Goal: Task Accomplishment & Management: Manage account settings

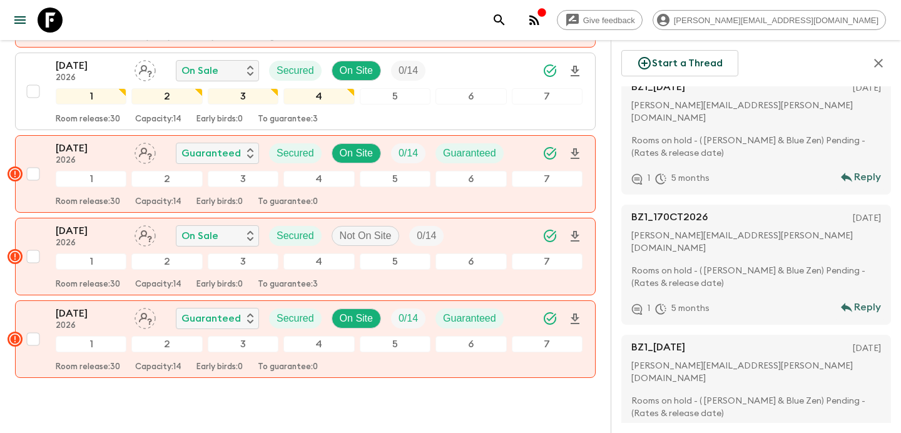
scroll to position [1927, 0]
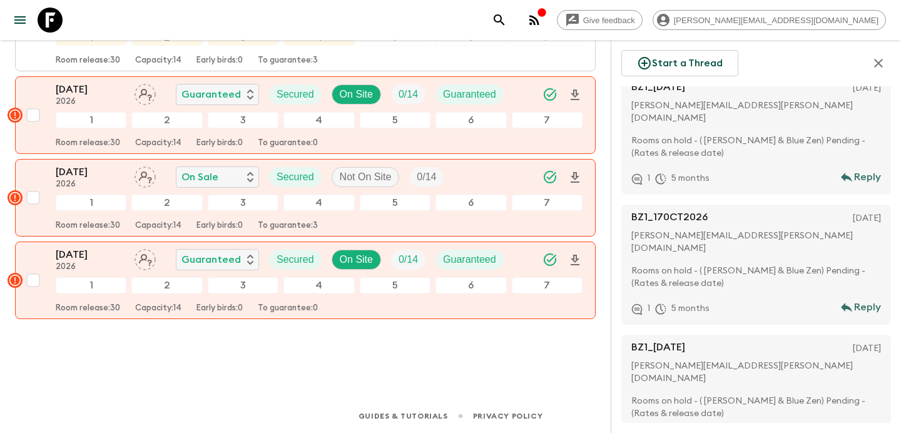
click at [720, 395] on p "Rooms on hold - ( [PERSON_NAME] & Blue Zen) Pending - (Rates & release date)" at bounding box center [758, 407] width 255 height 25
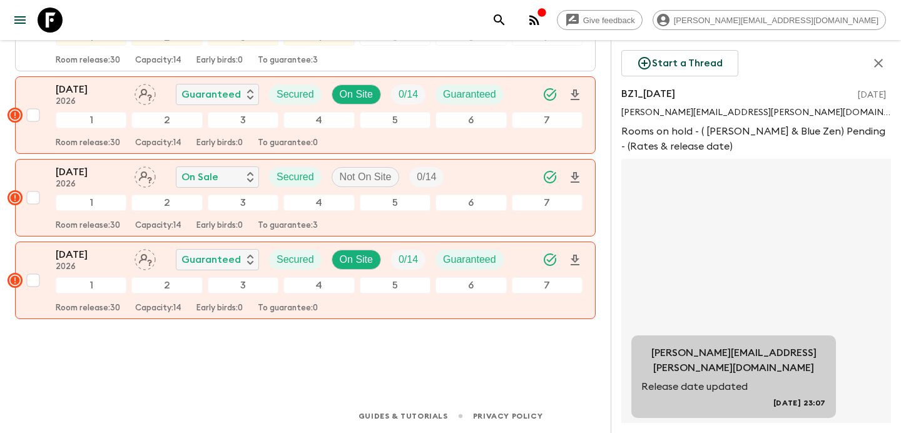
click at [881, 58] on icon "button" at bounding box center [878, 63] width 15 height 15
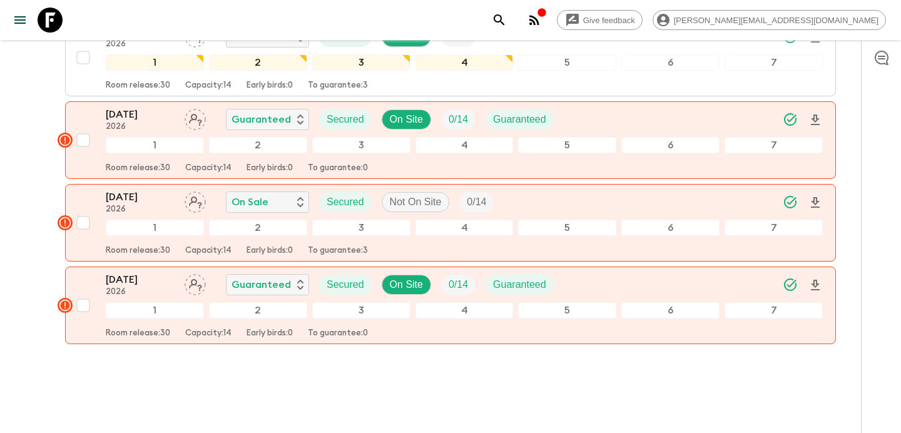
click at [542, 19] on icon "button" at bounding box center [534, 20] width 15 height 15
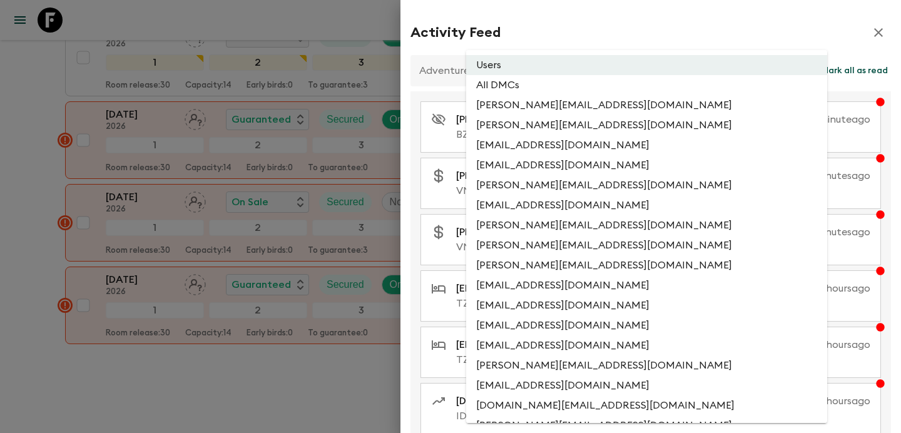
click at [574, 81] on li "All DMCs" at bounding box center [646, 85] width 361 height 20
type input "EXTERNAL_ONLY"
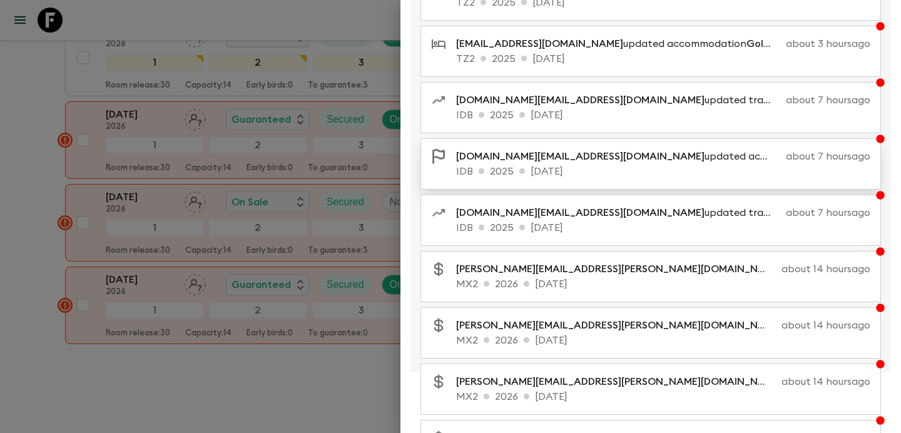
scroll to position [217, 0]
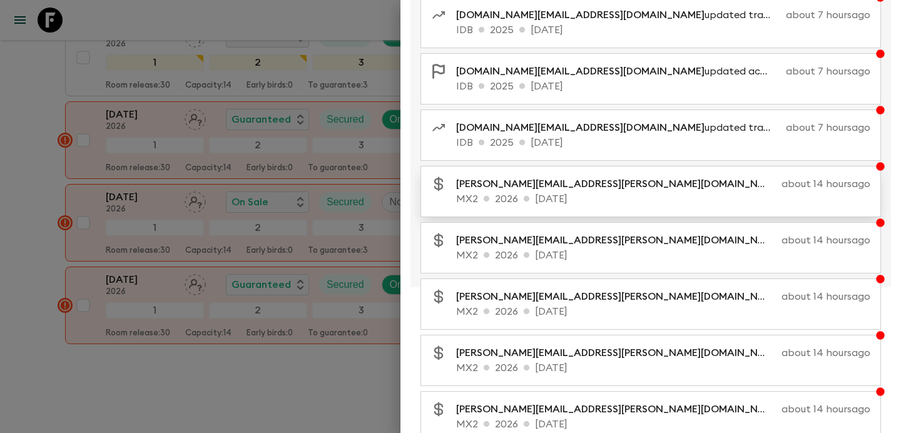
click at [575, 199] on p "MX2 2026 [DATE]" at bounding box center [663, 198] width 414 height 15
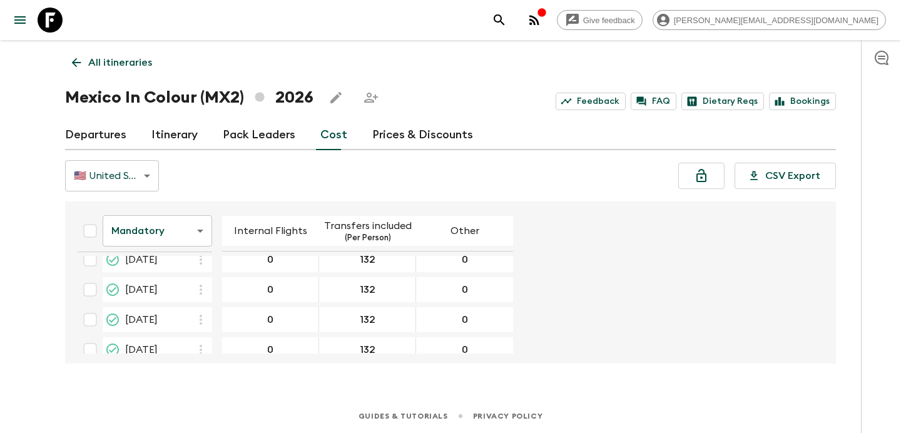
scroll to position [268, 0]
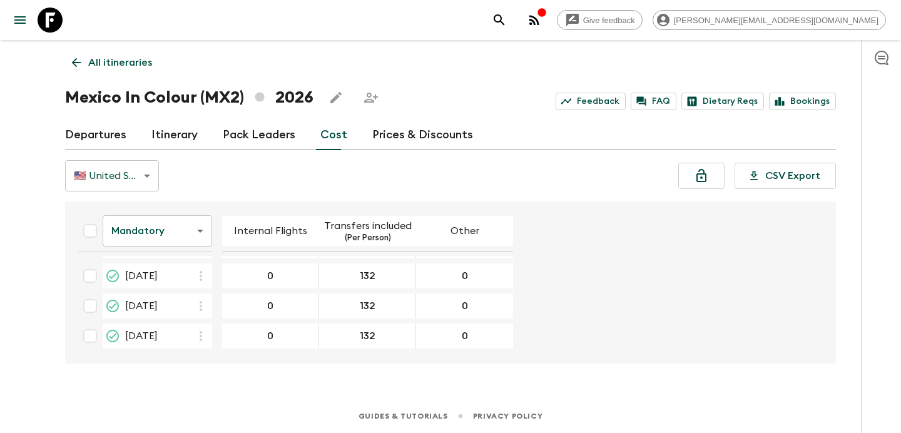
click at [189, 220] on body "Give feedback [PERSON_NAME][EMAIL_ADDRESS][DOMAIN_NAME] All itineraries Mexico …" at bounding box center [450, 216] width 901 height 433
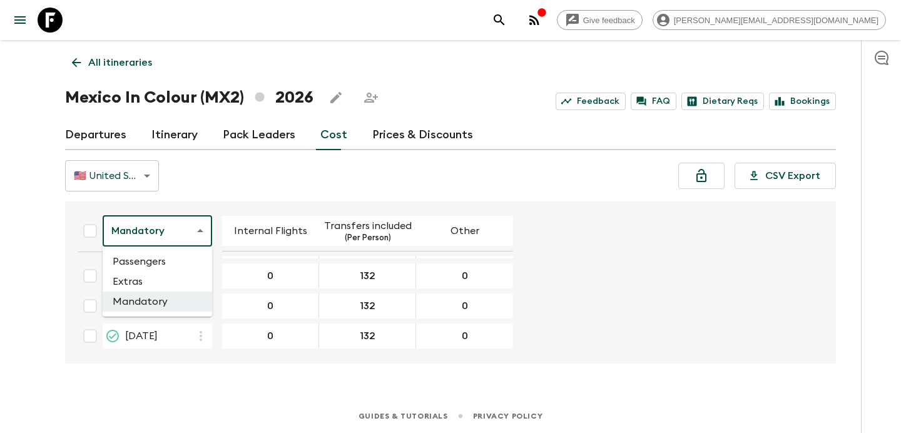
click at [187, 278] on li "Extras" at bounding box center [157, 281] width 109 height 20
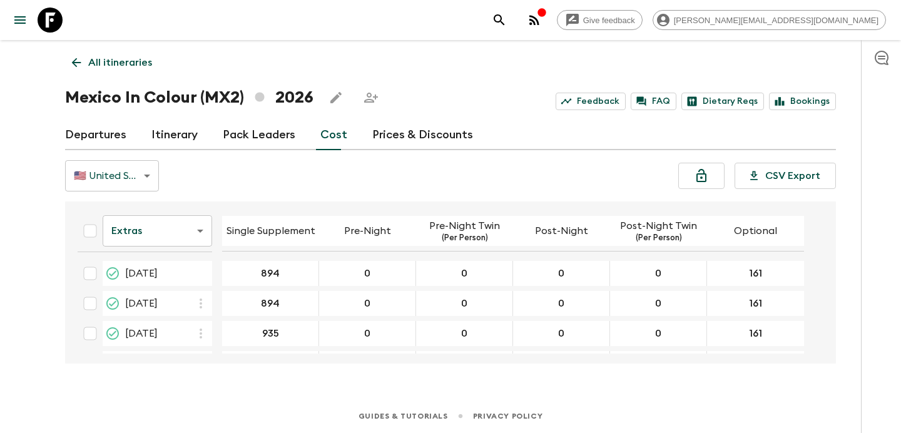
scroll to position [268, 0]
click at [141, 58] on p "All itineraries" at bounding box center [120, 62] width 64 height 15
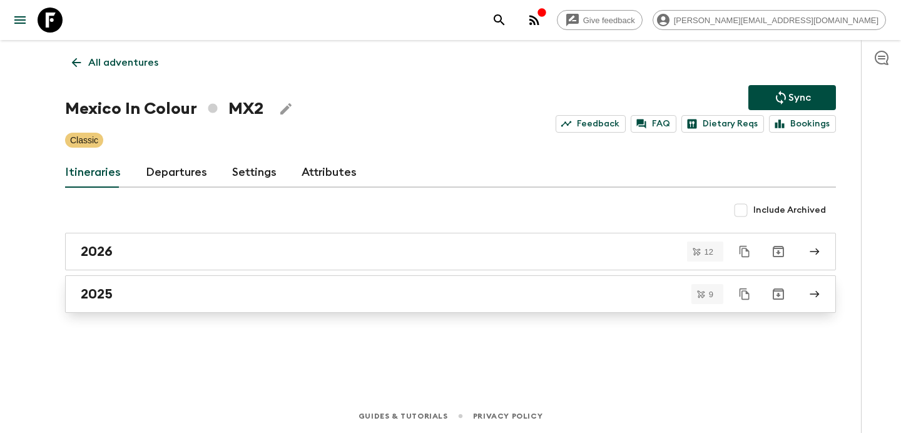
click at [276, 297] on div "2025" at bounding box center [439, 294] width 716 height 16
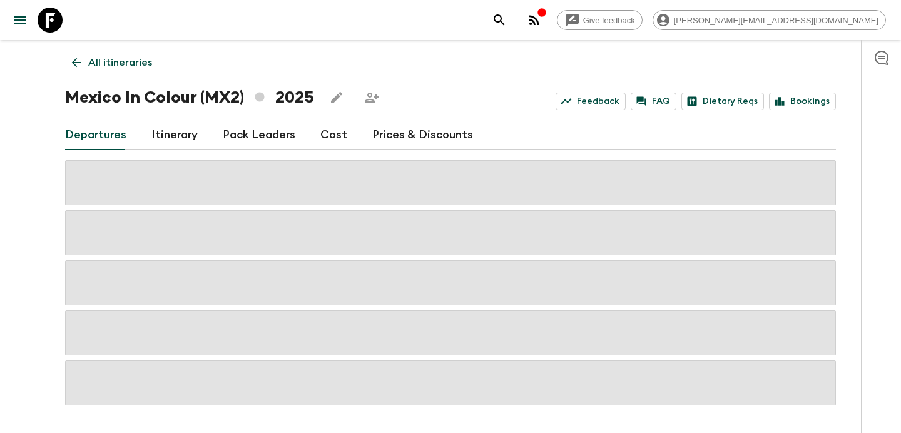
click at [330, 133] on link "Cost" at bounding box center [333, 135] width 27 height 30
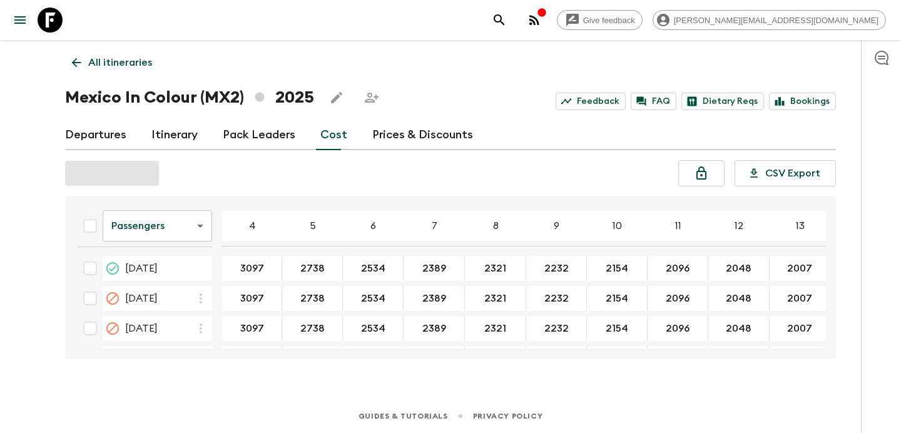
click at [184, 219] on body "Give feedback [PERSON_NAME][EMAIL_ADDRESS][DOMAIN_NAME] All itineraries Mexico …" at bounding box center [450, 216] width 901 height 433
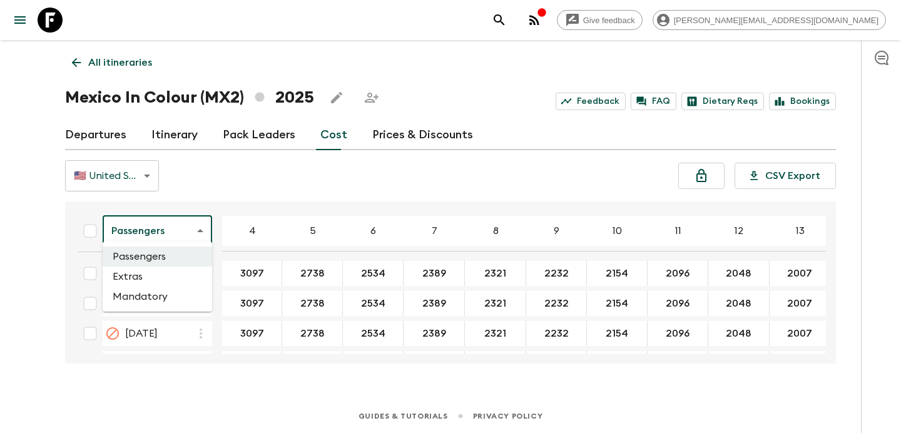
click at [171, 295] on li "Mandatory" at bounding box center [157, 296] width 109 height 20
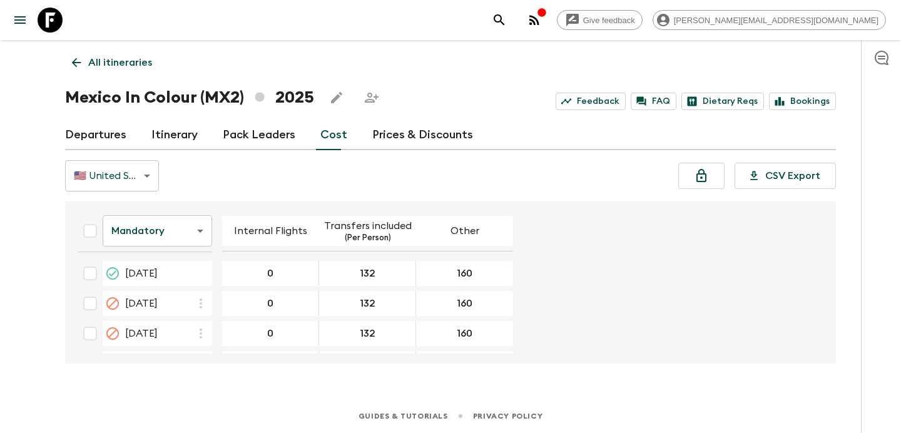
scroll to position [358, 0]
click at [84, 229] on input "Select all" at bounding box center [90, 230] width 25 height 25
checkbox input "true"
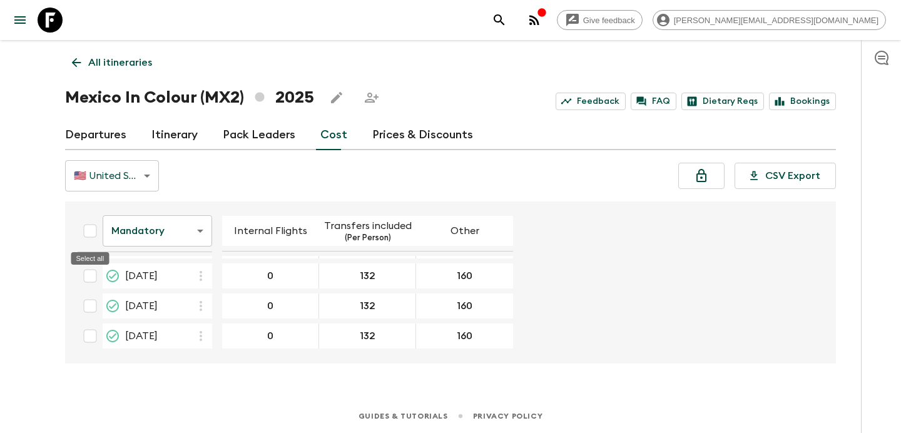
checkbox input "true"
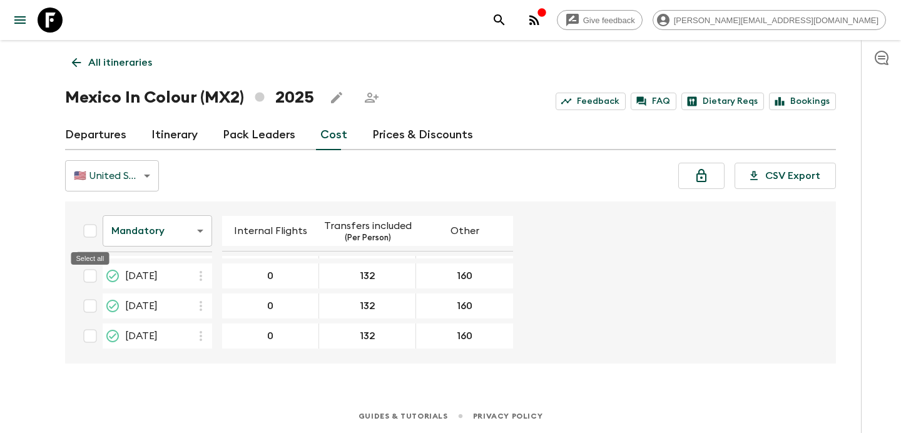
checkbox input "true"
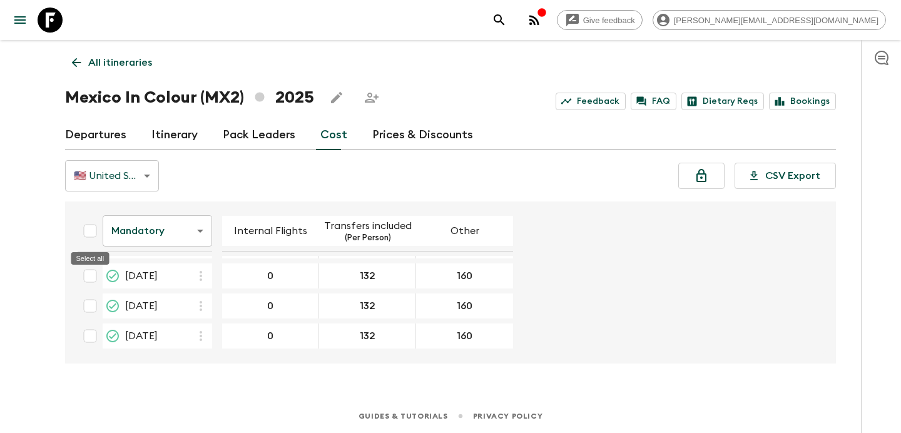
checkbox input "true"
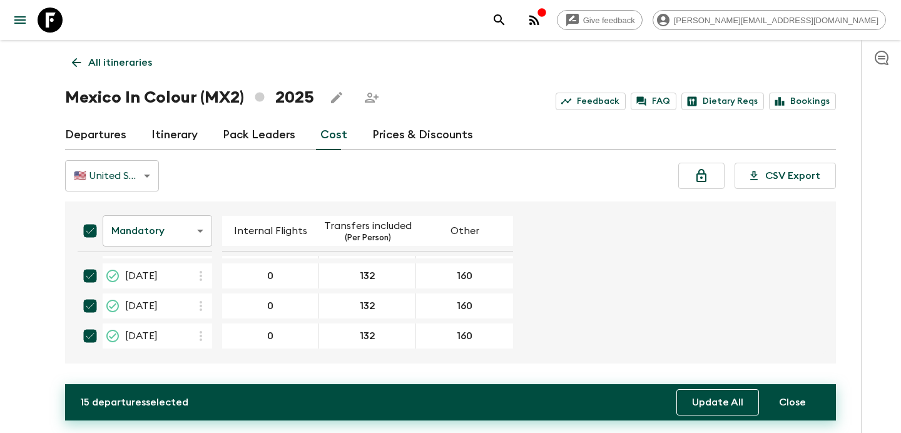
click at [687, 402] on button "Update All" at bounding box center [717, 402] width 83 height 26
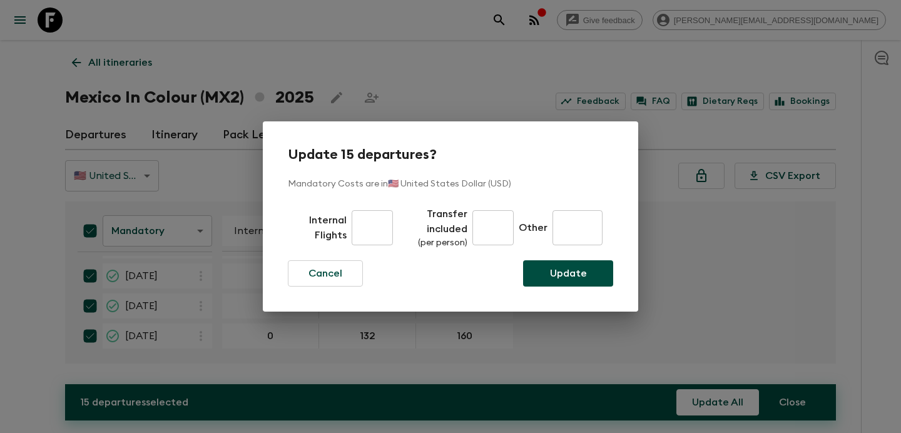
click at [369, 238] on input "text" at bounding box center [372, 227] width 41 height 35
type input "0"
click at [485, 240] on input "text" at bounding box center [492, 227] width 41 height 35
type input "132"
click at [581, 232] on input "text" at bounding box center [577, 227] width 50 height 35
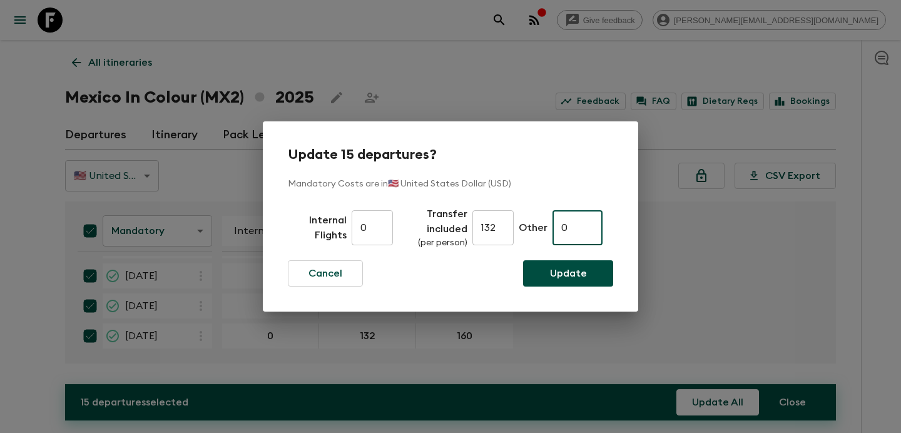
type input "0"
click at [579, 276] on p "Update" at bounding box center [568, 273] width 37 height 15
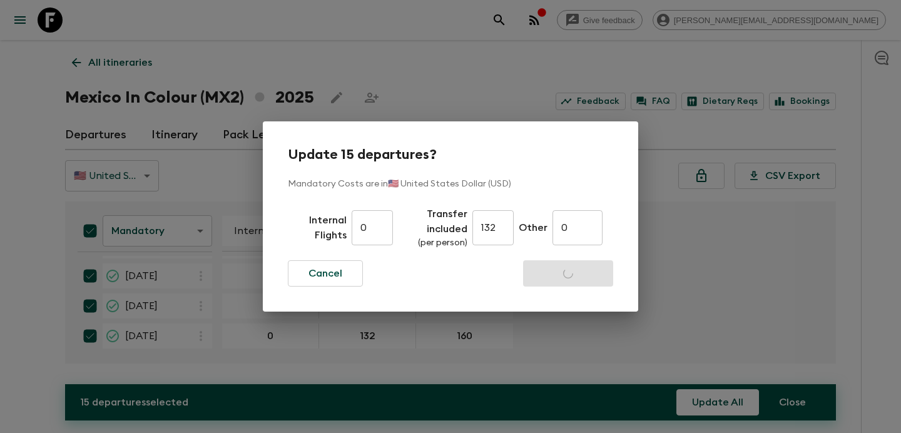
checkbox input "false"
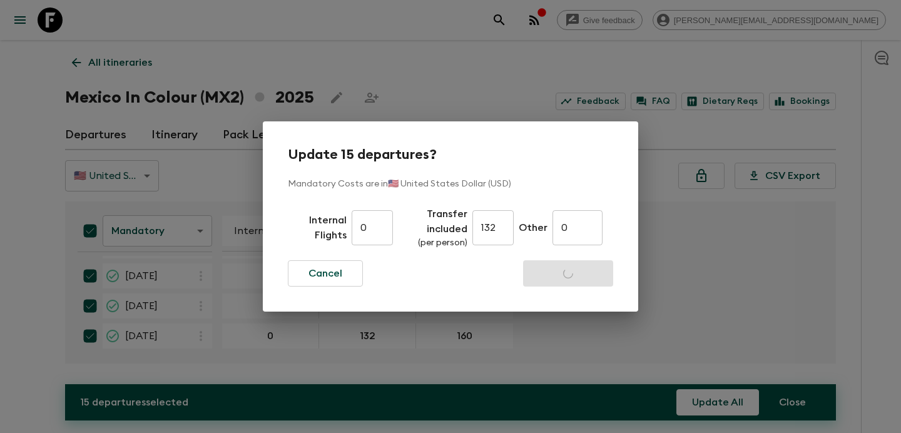
checkbox input "false"
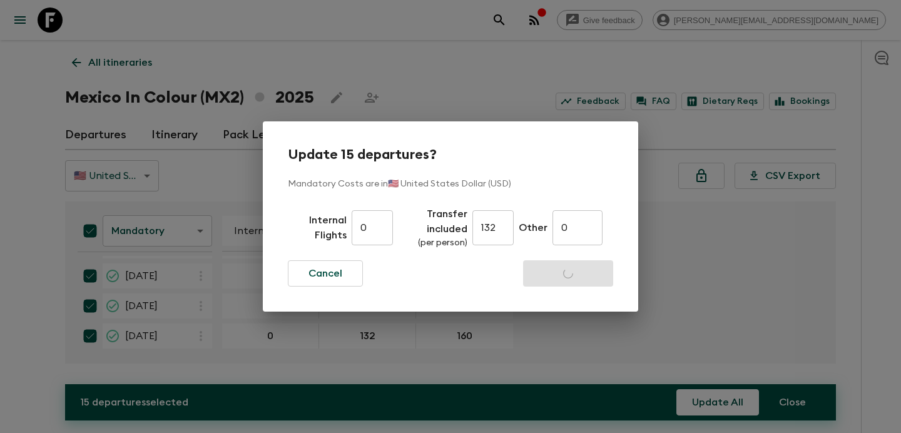
checkbox input "false"
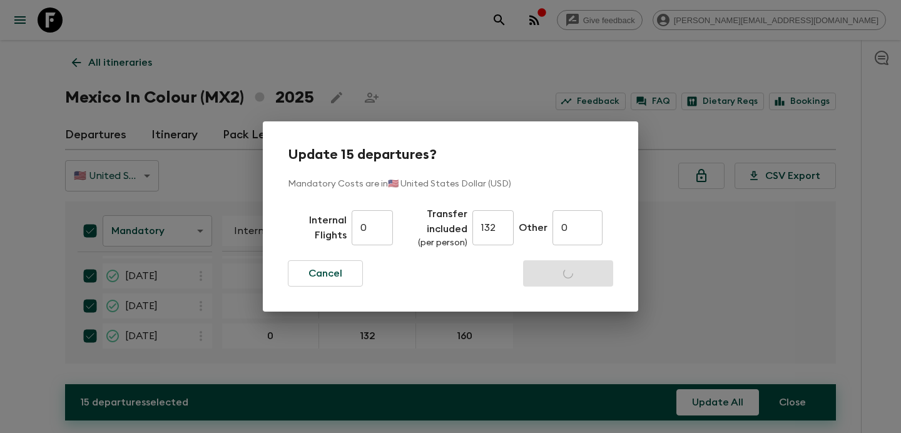
checkbox input "false"
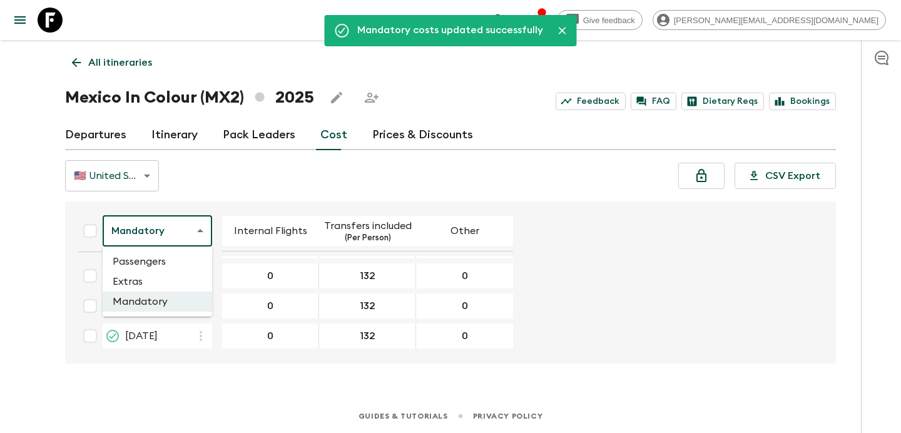
click at [195, 229] on body "Give feedback [PERSON_NAME][EMAIL_ADDRESS][DOMAIN_NAME] Mandatory costs updated…" at bounding box center [450, 216] width 901 height 433
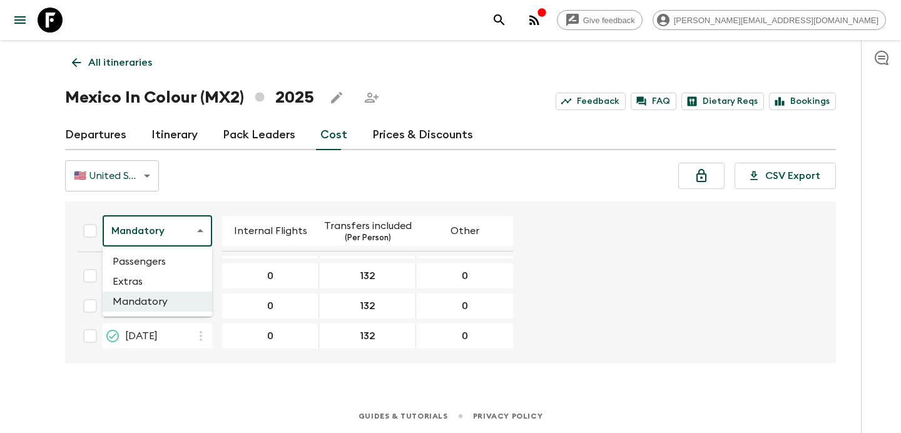
click at [176, 280] on li "Extras" at bounding box center [157, 281] width 109 height 20
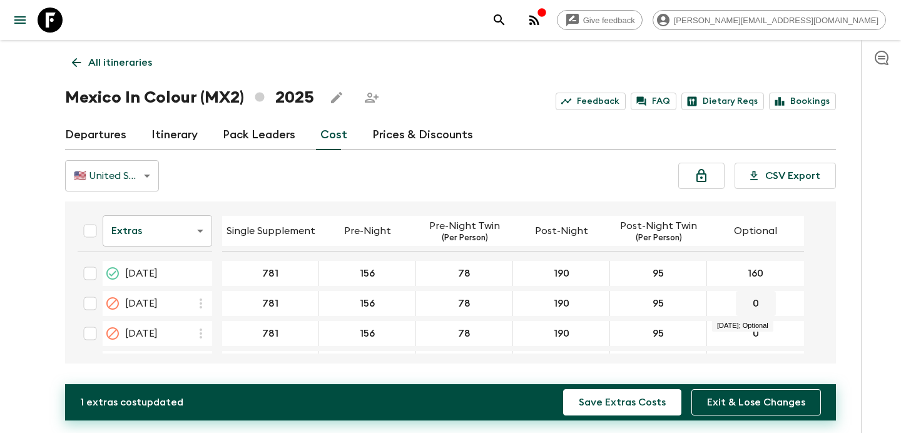
type input "160"
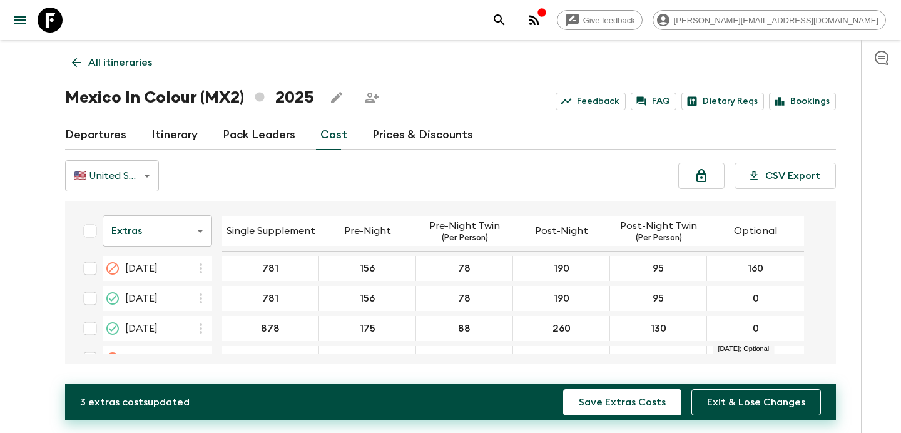
scroll to position [80, 0]
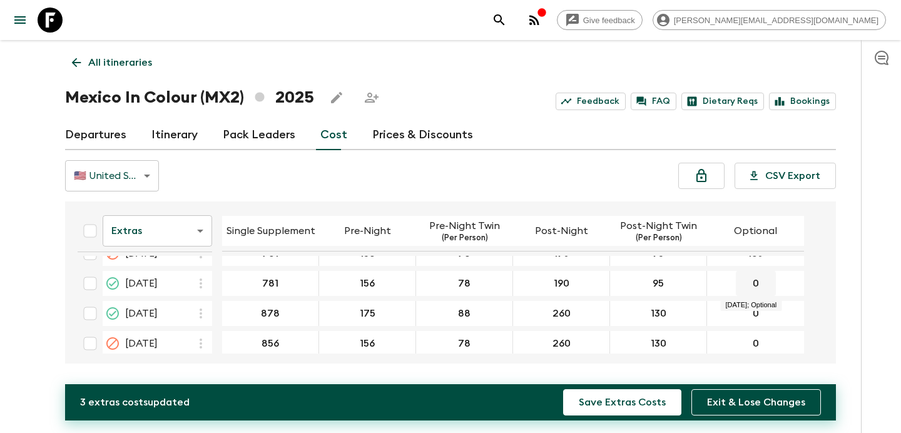
type input "160"
drag, startPoint x: 764, startPoint y: 283, endPoint x: 748, endPoint y: 284, distance: 16.9
click at [748, 284] on input "160" at bounding box center [755, 283] width 92 height 14
type input "160"
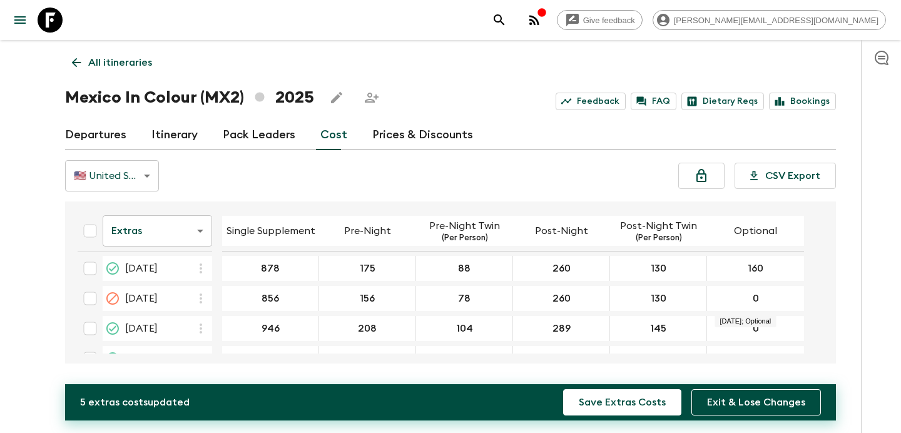
scroll to position [129, 0]
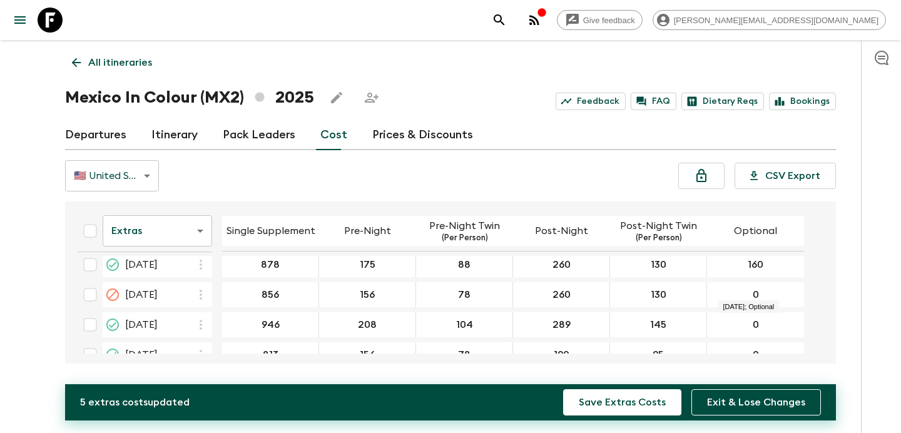
type input "160"
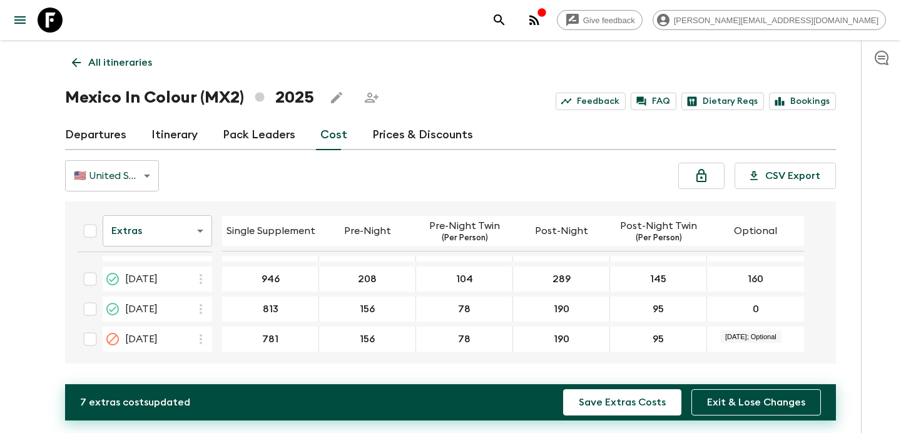
scroll to position [180, 0]
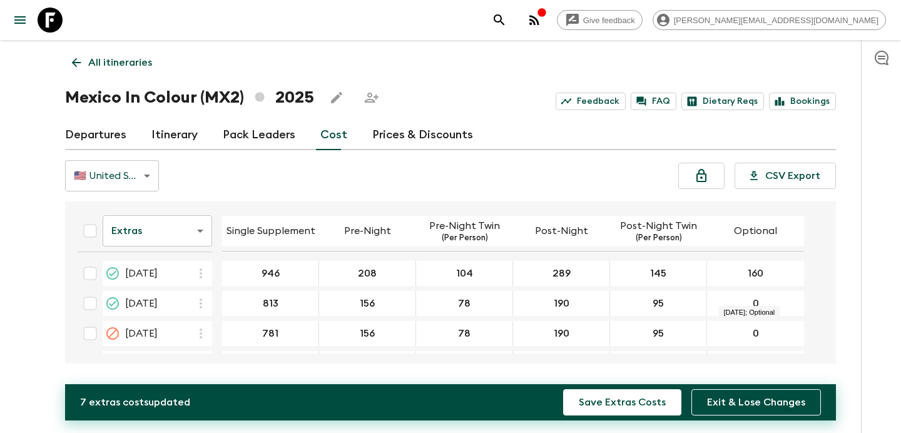
type input "160"
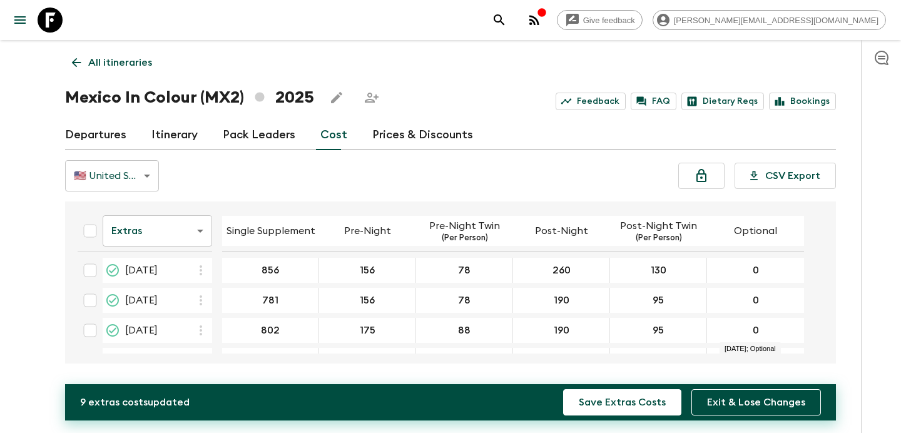
scroll to position [275, 0]
type input "160"
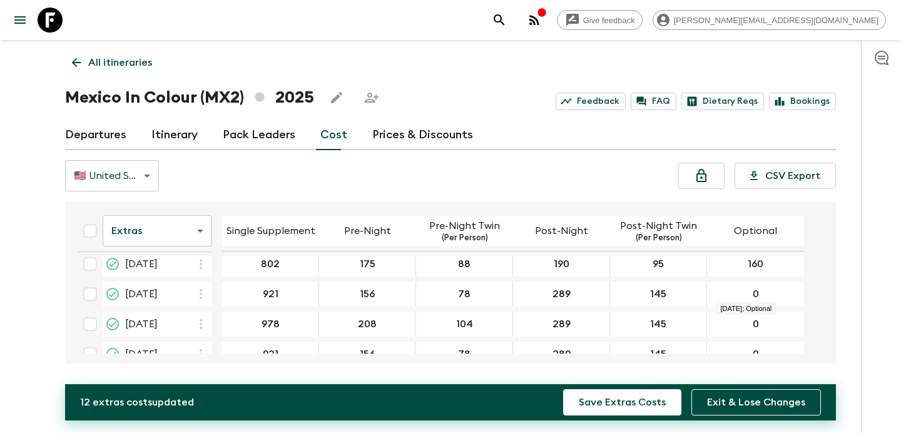
type input "160"
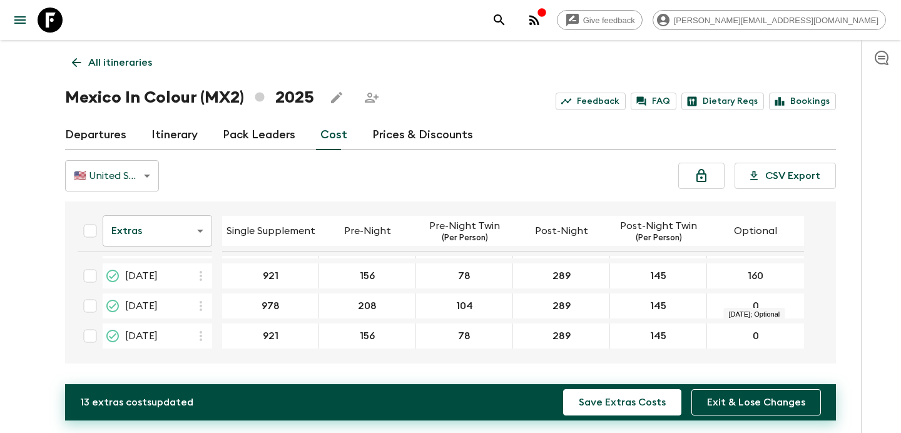
type input "160"
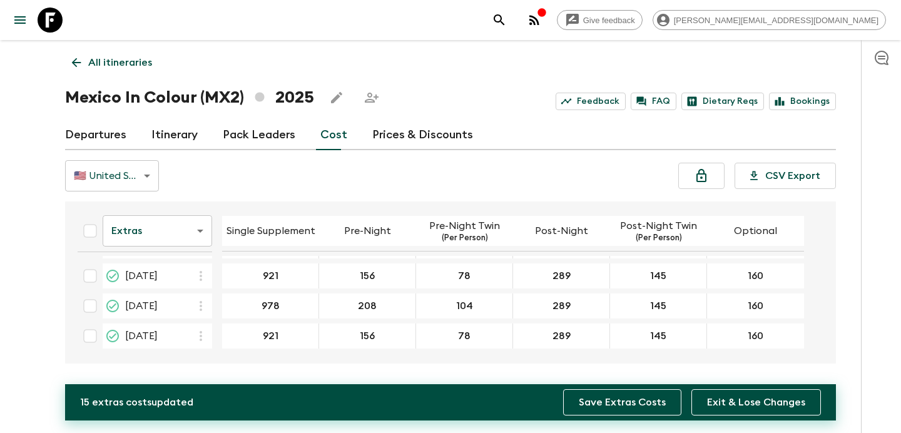
click at [650, 398] on button "Save Extras Costs" at bounding box center [622, 402] width 118 height 26
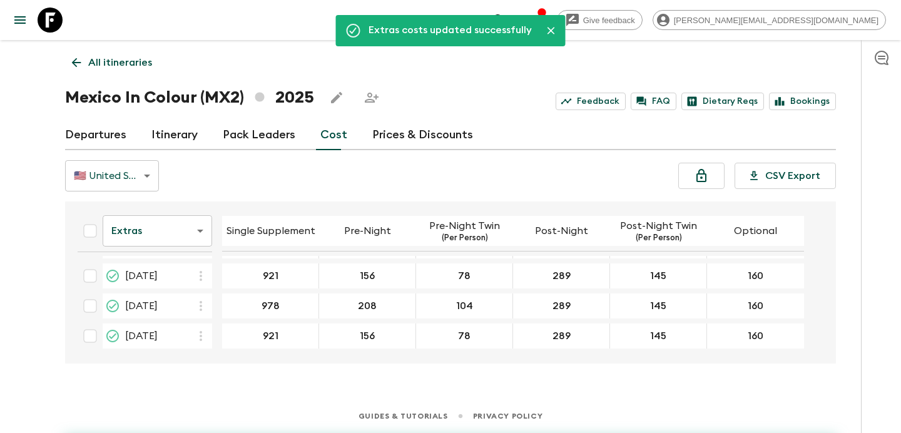
scroll to position [351, 0]
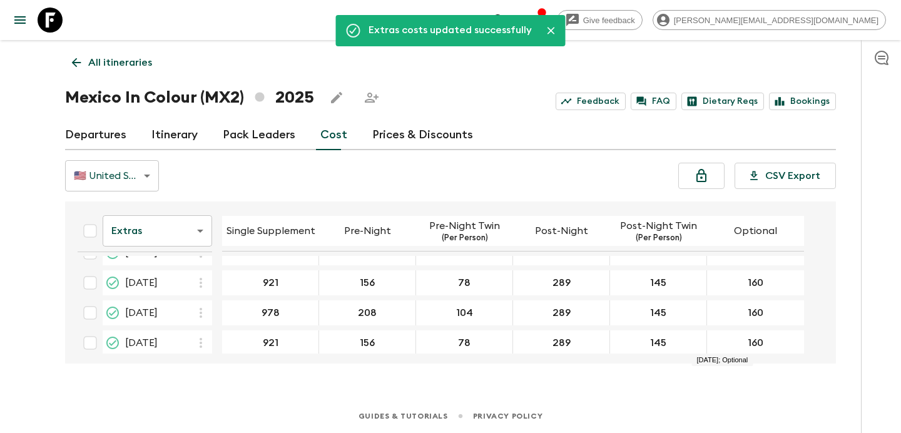
click at [126, 56] on p "All itineraries" at bounding box center [120, 62] width 64 height 15
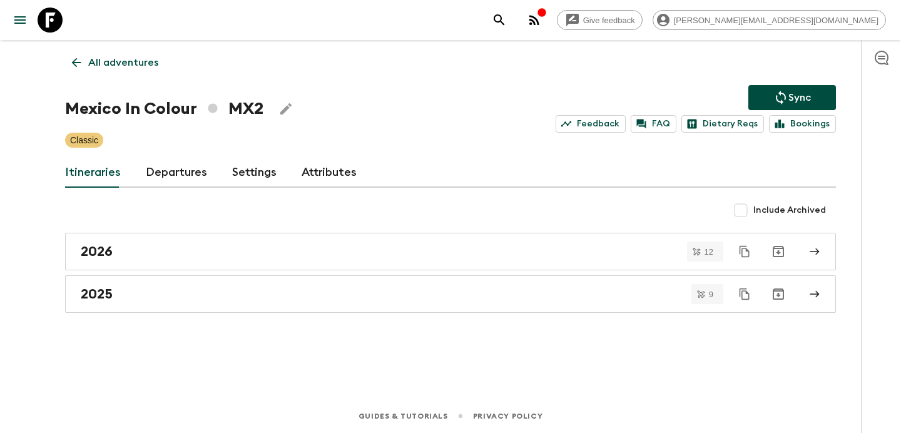
click at [542, 25] on icon "button" at bounding box center [534, 20] width 15 height 15
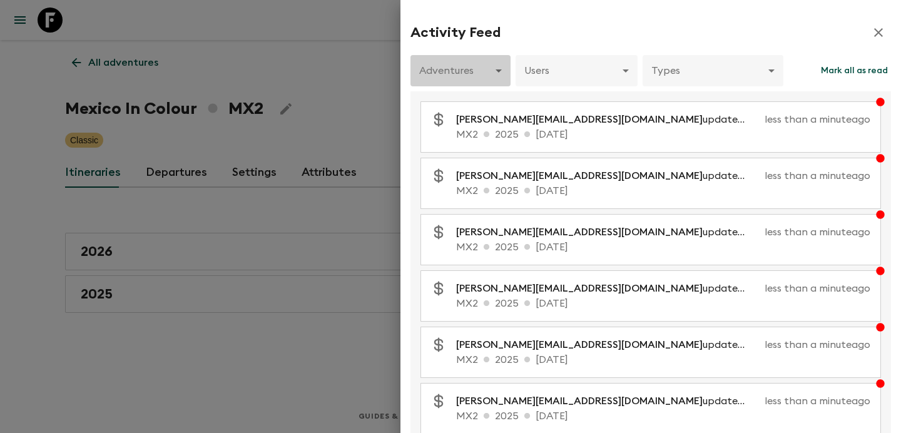
click at [499, 80] on body "Give feedback [PERSON_NAME][EMAIL_ADDRESS][DOMAIN_NAME] All adventures Mexico I…" at bounding box center [450, 216] width 901 height 433
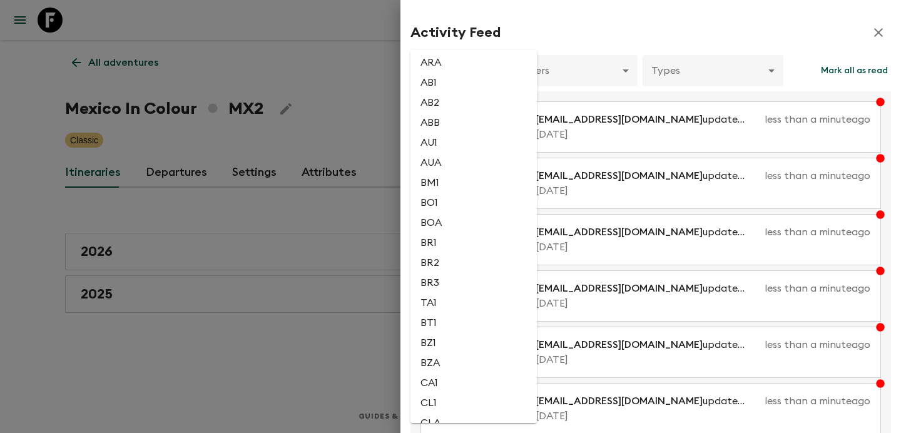
scroll to position [248, 0]
click at [439, 346] on li "BZ1" at bounding box center [473, 338] width 126 height 20
type input "01c2b61a-6451-4135-8d24-d56d24b1fa22"
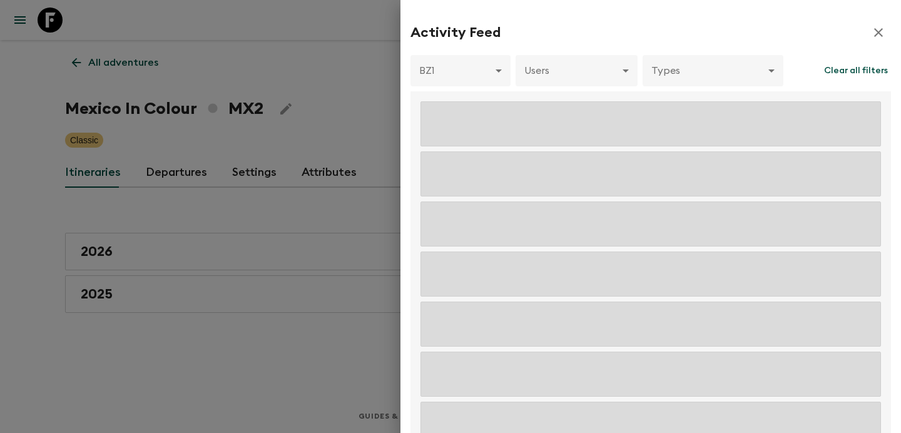
click at [297, 131] on div at bounding box center [450, 216] width 901 height 433
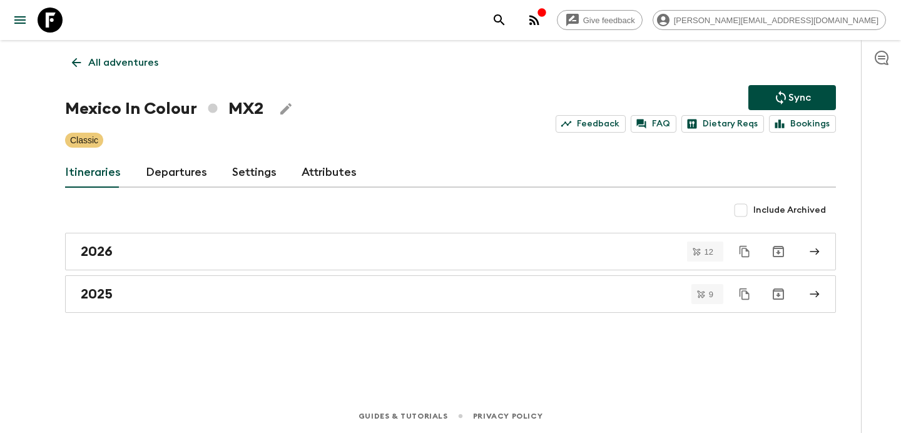
click at [120, 50] on link "All adventures" at bounding box center [115, 62] width 100 height 25
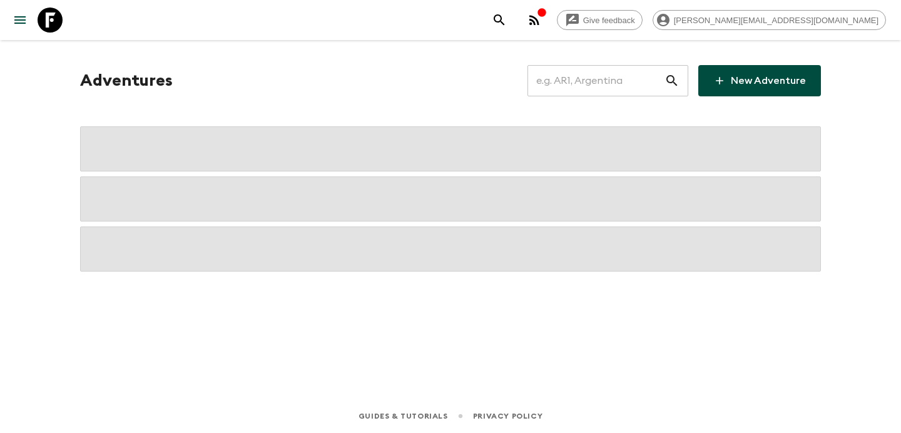
click at [592, 72] on input "text" at bounding box center [595, 80] width 137 height 35
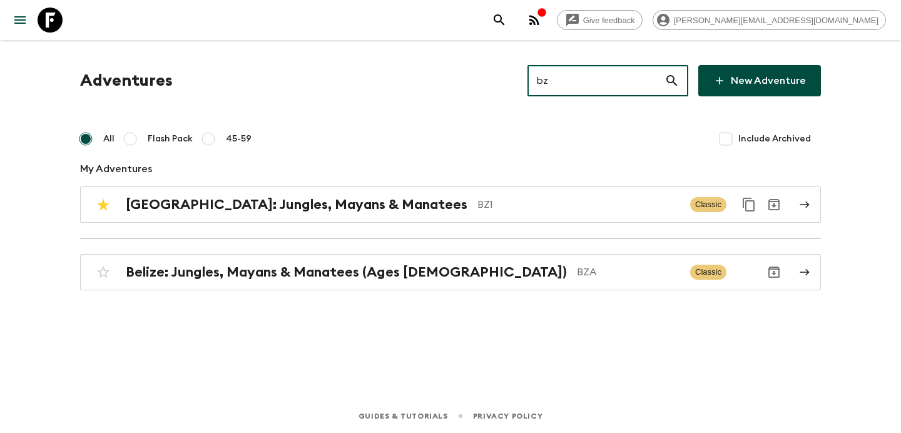
type input "bz1"
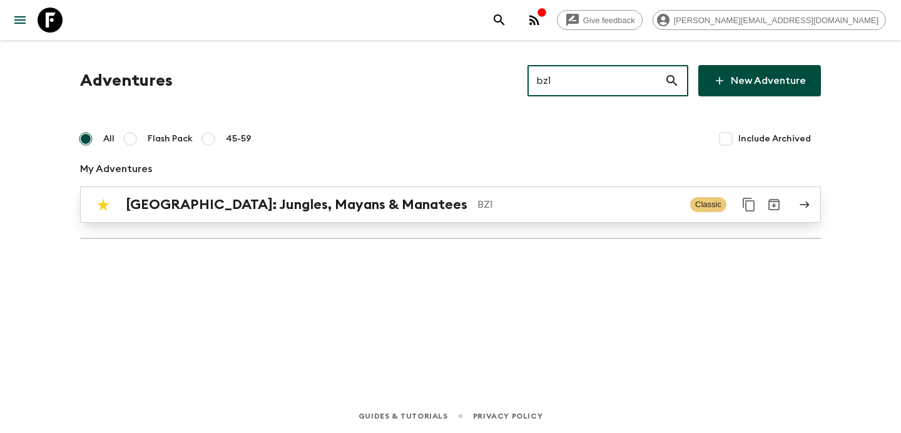
click at [456, 195] on div "[GEOGRAPHIC_DATA]: Jungles, Mayans & Manatees BZ1 Classic" at bounding box center [426, 204] width 671 height 25
